Goal: Task Accomplishment & Management: Manage account settings

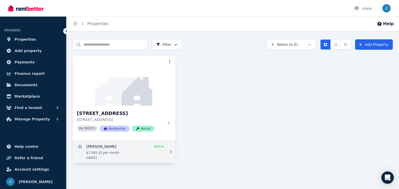
click at [115, 153] on link "View details for Ian Bryson" at bounding box center [124, 152] width 102 height 23
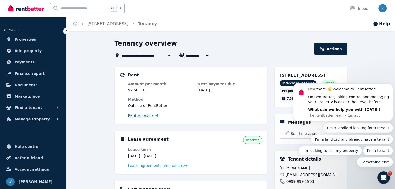
click at [136, 115] on span "Rent schedule" at bounding box center [141, 115] width 26 height 5
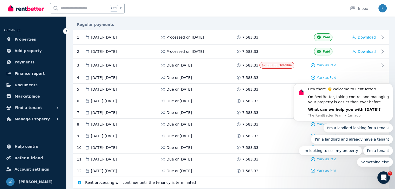
scroll to position [98, 0]
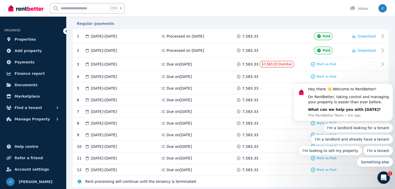
click at [312, 64] on body "Hey there 👋 Welcome to RentBetter! On RentBetter, taking control and managing y…" at bounding box center [343, 104] width 100 height 138
click at [378, 182] on div "Open Intercom Messenger" at bounding box center [382, 177] width 17 height 17
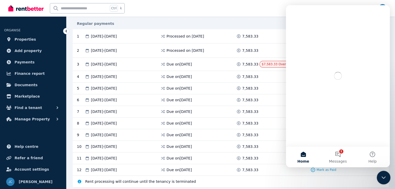
scroll to position [0, 0]
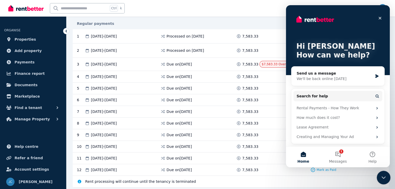
click at [378, 182] on div "Close Intercom Messenger" at bounding box center [382, 177] width 12 height 12
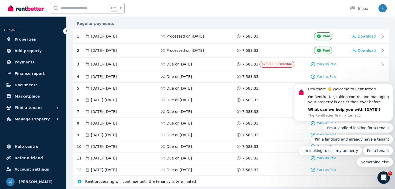
click at [283, 145] on span at bounding box center [278, 146] width 39 height 5
click at [295, 92] on div "Hey there 👋 Welcome to RentBetter! On RentBetter, taking control and managing y…" at bounding box center [343, 103] width 100 height 38
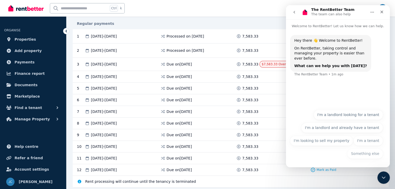
click at [275, 91] on div "5 [DATE] - [DATE] Due on [DATE] 7,583.33 Mark as Paid" at bounding box center [231, 89] width 316 height 12
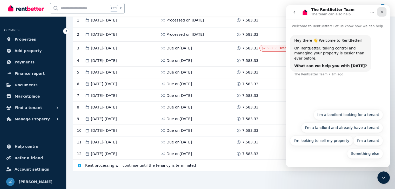
click at [382, 12] on icon "Close" at bounding box center [381, 12] width 3 height 3
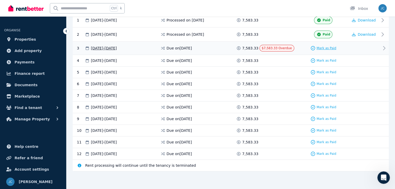
click at [330, 47] on span "Mark as Paid" at bounding box center [326, 48] width 20 height 4
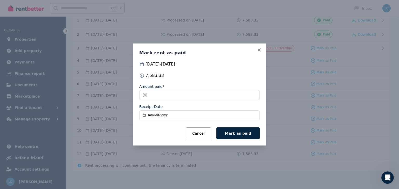
click at [159, 114] on input "Receipt Date" at bounding box center [199, 116] width 120 height 10
click at [148, 117] on input "Receipt Date" at bounding box center [199, 116] width 120 height 10
type input "**********"
click at [237, 135] on span "Mark as paid" at bounding box center [238, 134] width 26 height 4
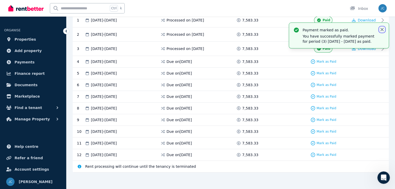
click at [382, 29] on icon "button" at bounding box center [381, 29] width 5 height 5
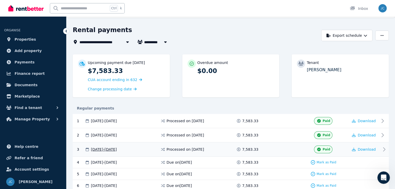
scroll to position [0, 0]
